Goal: Complete application form

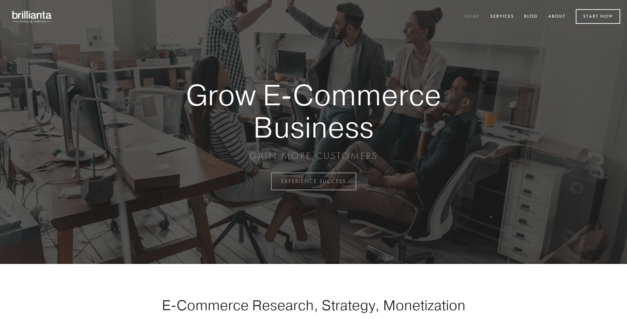
scroll to position [1780, 0]
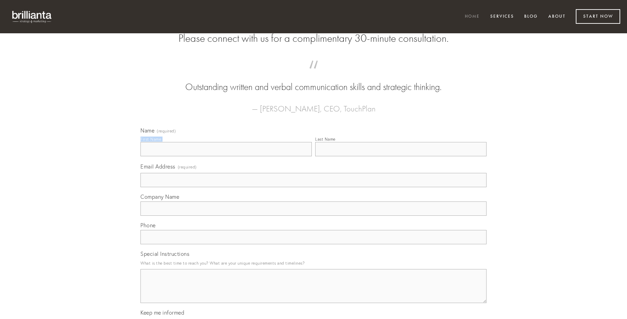
type input "[PERSON_NAME]"
click at [401, 156] on input "Last Name" at bounding box center [400, 149] width 171 height 14
type input "[PERSON_NAME]"
click at [314, 187] on input "Email Address (required)" at bounding box center [314, 180] width 346 height 14
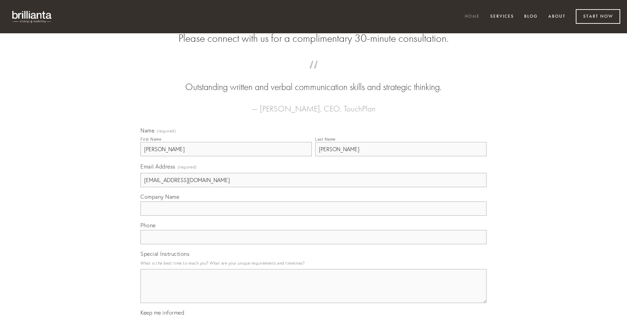
type input "[EMAIL_ADDRESS][DOMAIN_NAME]"
click at [314, 216] on input "Company Name" at bounding box center [314, 208] width 346 height 14
type input "amo"
click at [314, 244] on input "text" at bounding box center [314, 237] width 346 height 14
click at [314, 292] on textarea "Special Instructions" at bounding box center [314, 286] width 346 height 34
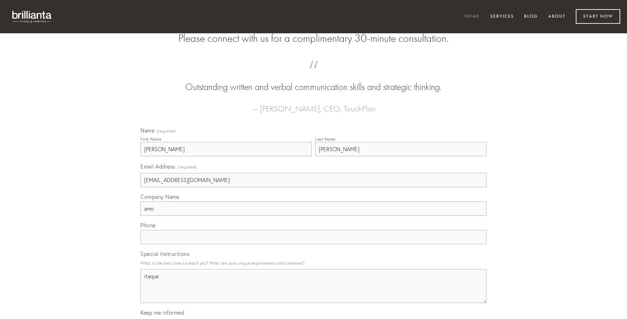
type textarea "itaque"
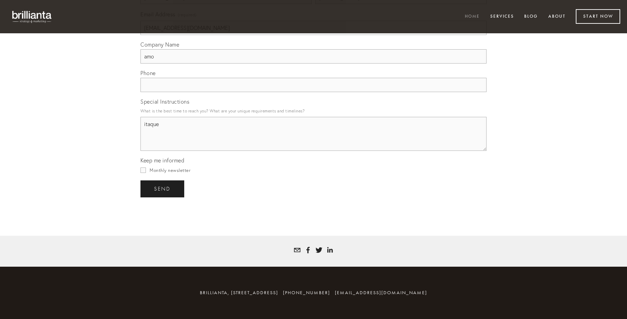
click at [163, 188] on span "send" at bounding box center [162, 189] width 17 height 6
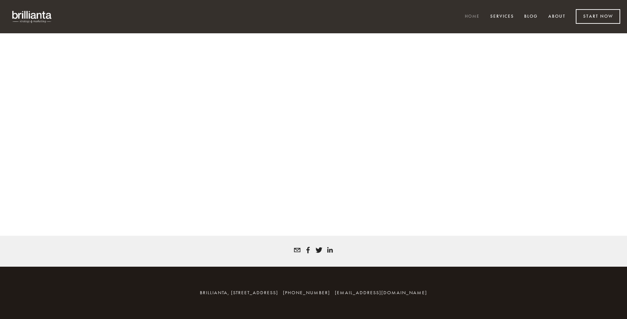
scroll to position [1770, 0]
